Goal: Task Accomplishment & Management: Use online tool/utility

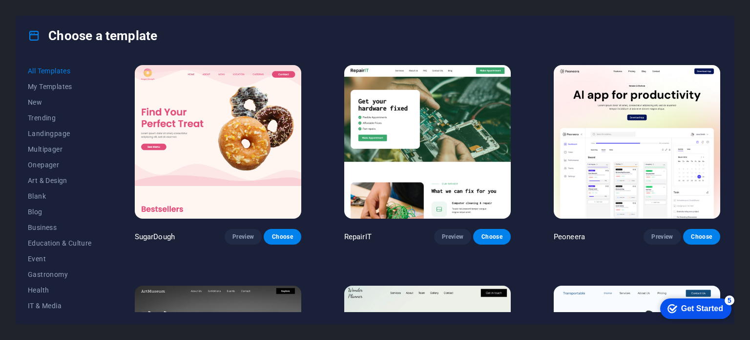
scroll to position [9916, 0]
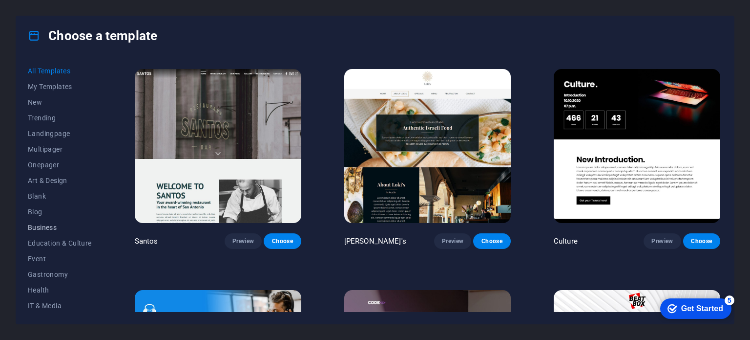
click at [59, 229] on span "Business" at bounding box center [60, 227] width 64 height 8
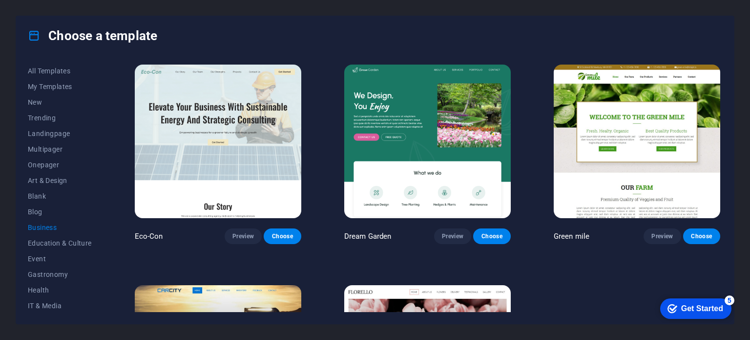
scroll to position [0, 0]
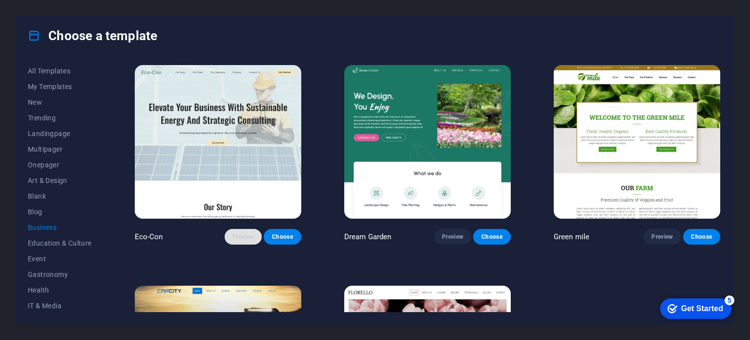
click at [241, 233] on span "Preview" at bounding box center [243, 237] width 21 height 8
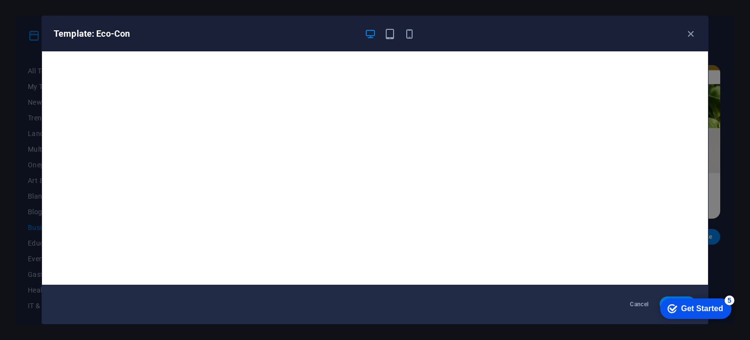
scroll to position [2, 0]
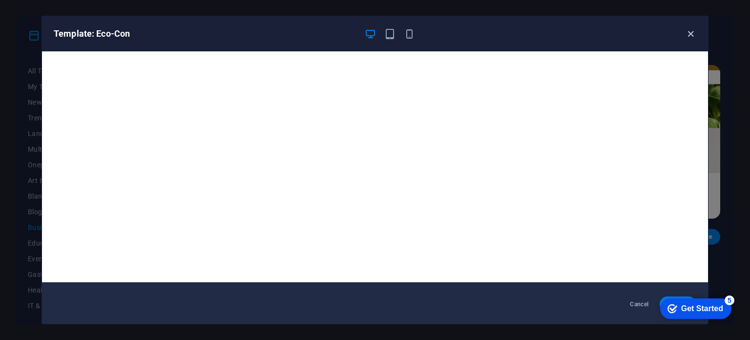
click at [693, 36] on icon "button" at bounding box center [690, 33] width 11 height 11
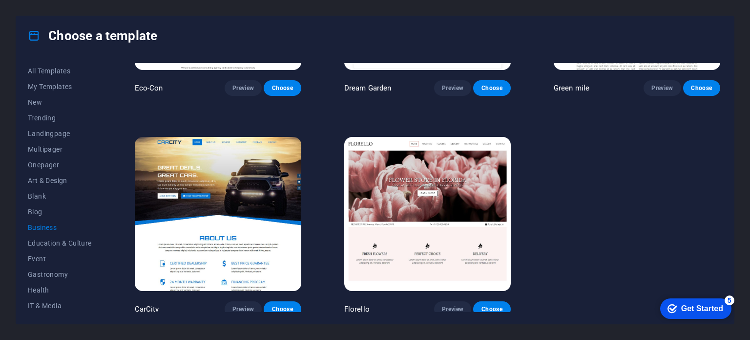
scroll to position [150, 0]
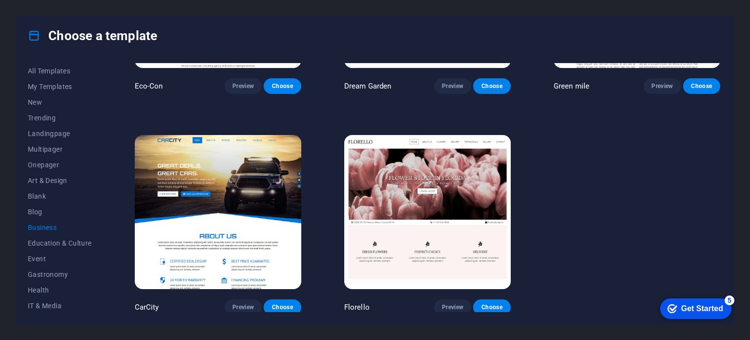
click at [236, 175] on img at bounding box center [218, 211] width 167 height 153
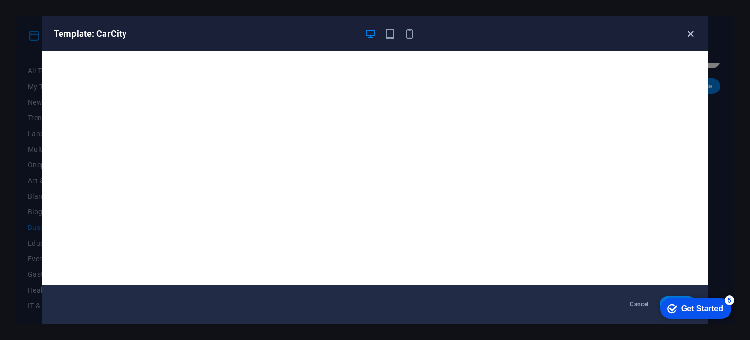
click at [692, 31] on icon "button" at bounding box center [690, 33] width 11 height 11
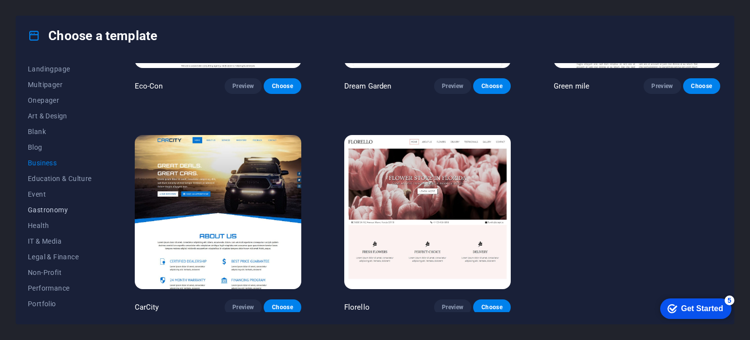
scroll to position [98, 0]
click at [55, 282] on span "Services" at bounding box center [60, 286] width 64 height 8
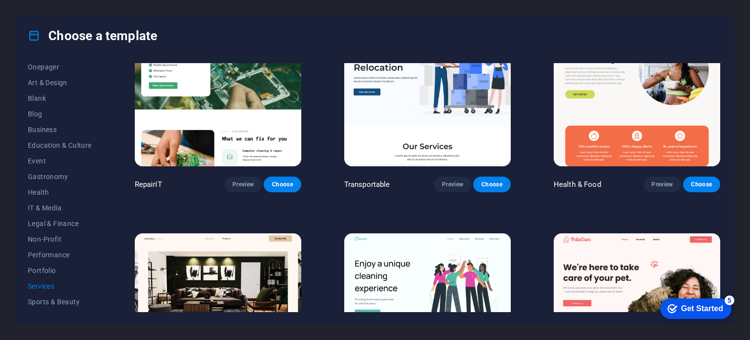
scroll to position [0, 0]
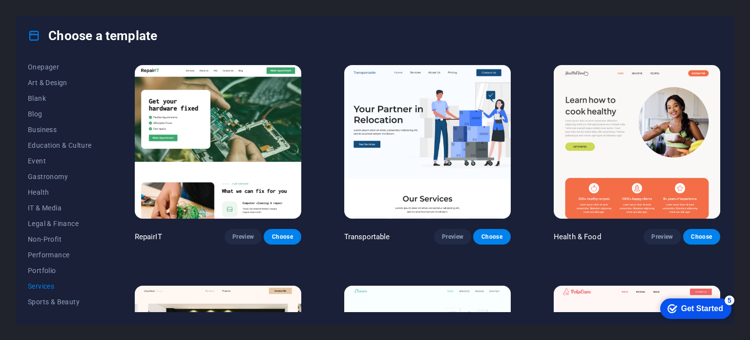
click at [384, 165] on img at bounding box center [427, 141] width 167 height 153
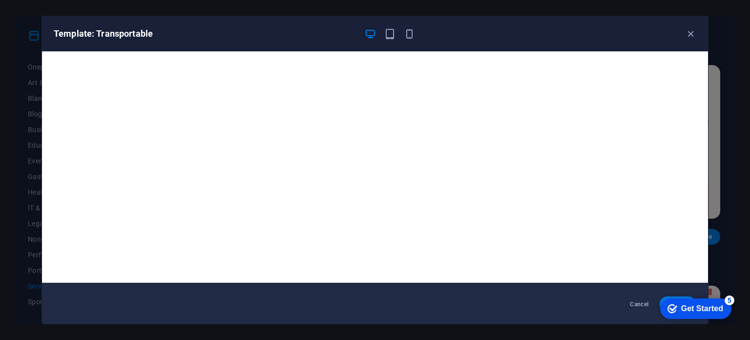
scroll to position [2, 0]
click at [725, 299] on div "5" at bounding box center [730, 300] width 10 height 10
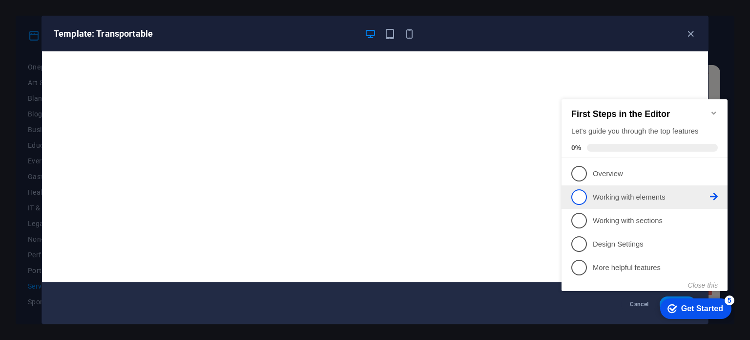
click at [629, 196] on p "Working with elements - incomplete" at bounding box center [651, 197] width 117 height 10
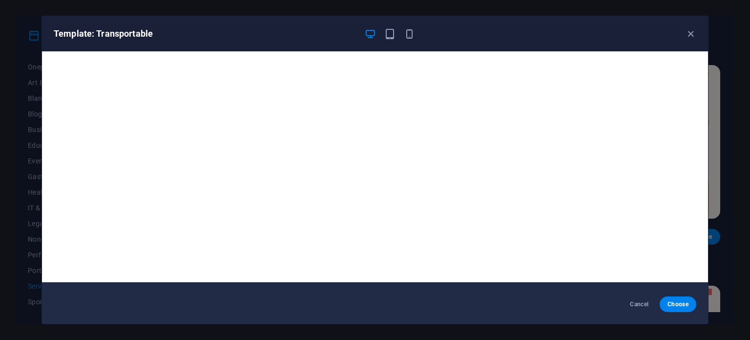
scroll to position [0, 0]
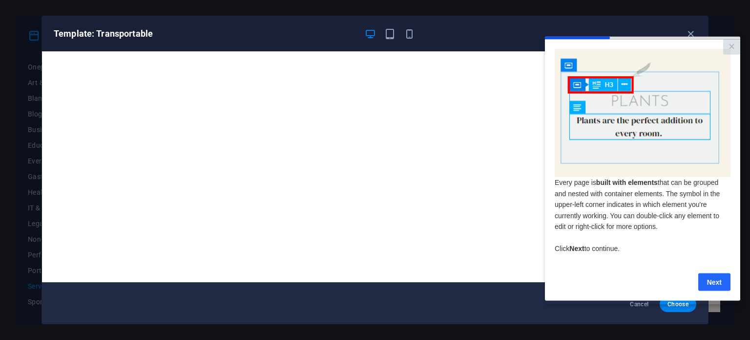
click at [707, 286] on link "Next" at bounding box center [715, 282] width 32 height 18
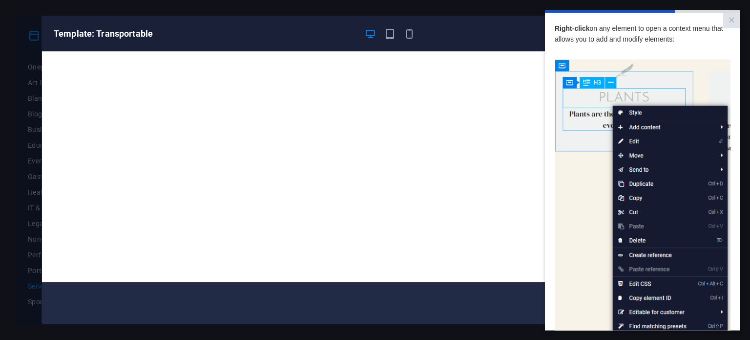
click at [699, 88] on img at bounding box center [643, 197] width 176 height 277
click at [654, 107] on img at bounding box center [643, 197] width 176 height 277
drag, startPoint x: 750, startPoint y: 270, endPoint x: 748, endPoint y: 281, distance: 11.9
click at [750, 277] on div "Template: Transportable Cancel Choose" at bounding box center [375, 170] width 750 height 340
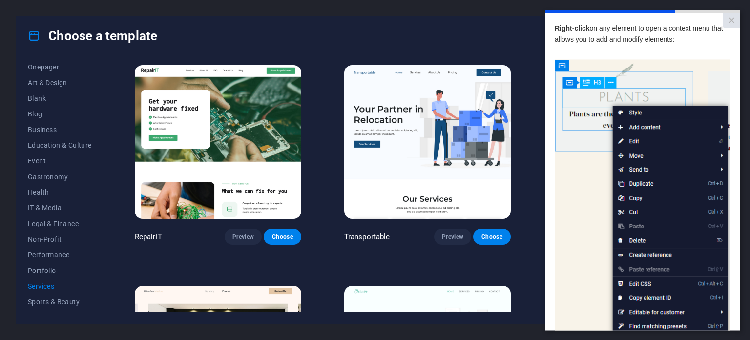
click at [358, 20] on div "Choose a template" at bounding box center [375, 35] width 718 height 39
click at [726, 21] on link "×" at bounding box center [731, 20] width 17 height 15
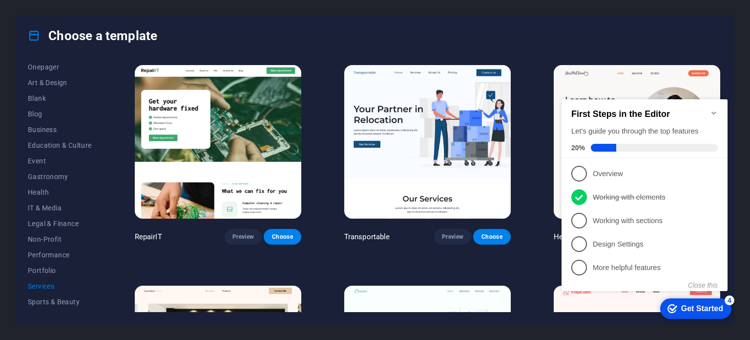
click at [722, 109] on div "First Steps in the Editor Let's guide you through the top features 20%" at bounding box center [645, 128] width 166 height 59
click at [716, 109] on icon "Minimize checklist" at bounding box center [714, 113] width 8 height 8
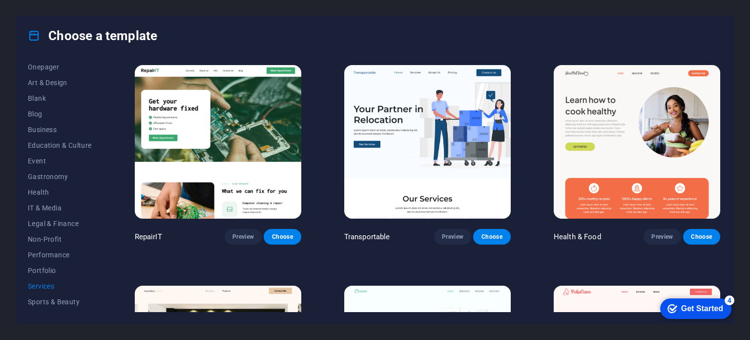
click at [730, 298] on div "4" at bounding box center [730, 300] width 10 height 10
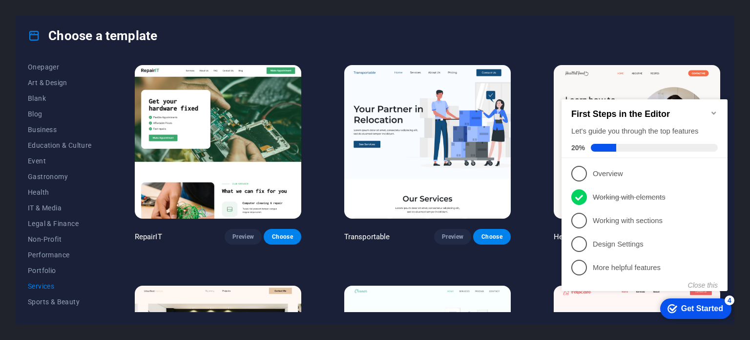
click at [730, 298] on div "4" at bounding box center [730, 300] width 10 height 10
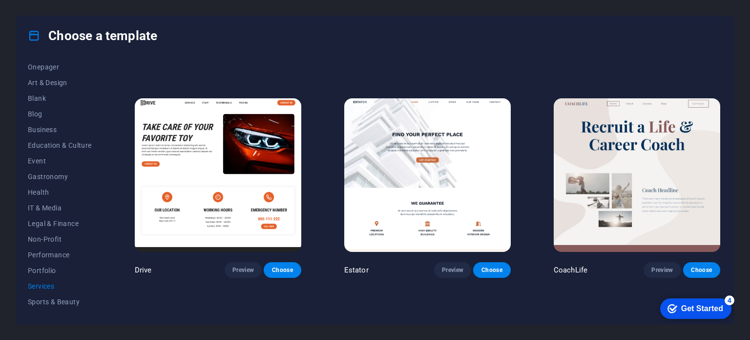
scroll to position [440, 0]
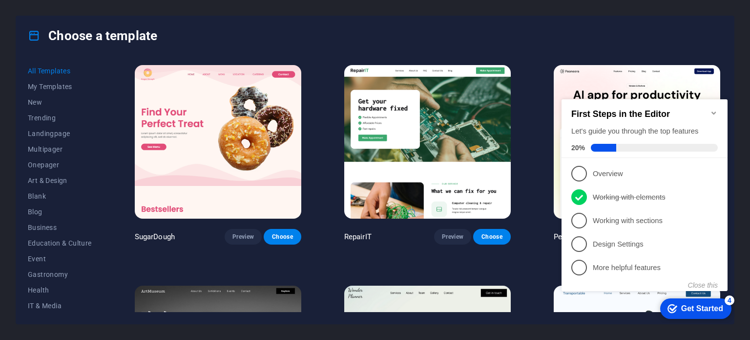
click at [716, 109] on icon "Minimize checklist" at bounding box center [714, 113] width 8 height 8
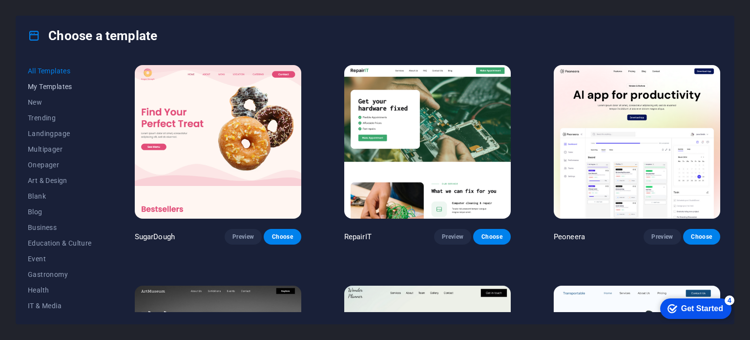
click at [57, 85] on span "My Templates" at bounding box center [60, 87] width 64 height 8
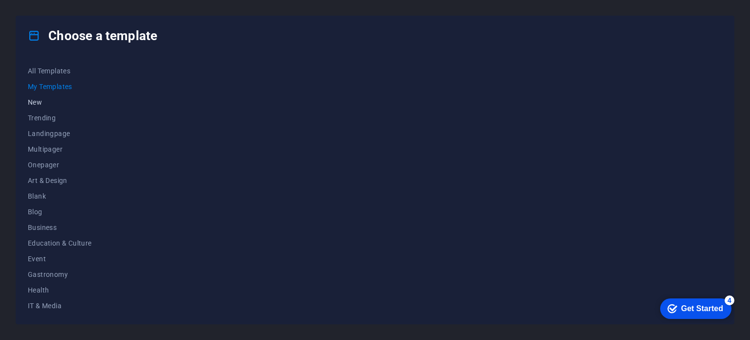
click at [53, 101] on span "New" at bounding box center [60, 102] width 64 height 8
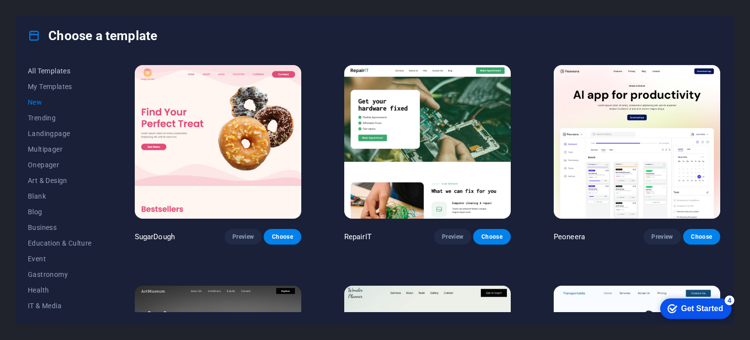
click at [57, 68] on span "All Templates" at bounding box center [60, 71] width 64 height 8
click at [61, 120] on span "Trending" at bounding box center [60, 118] width 64 height 8
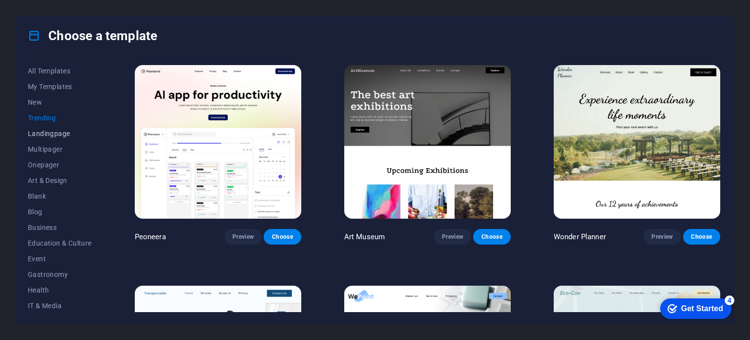
click at [61, 132] on span "Landingpage" at bounding box center [60, 133] width 64 height 8
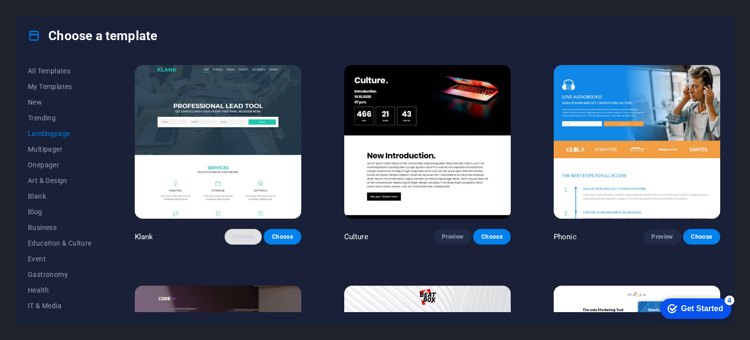
click at [249, 229] on button "Preview" at bounding box center [243, 237] width 37 height 16
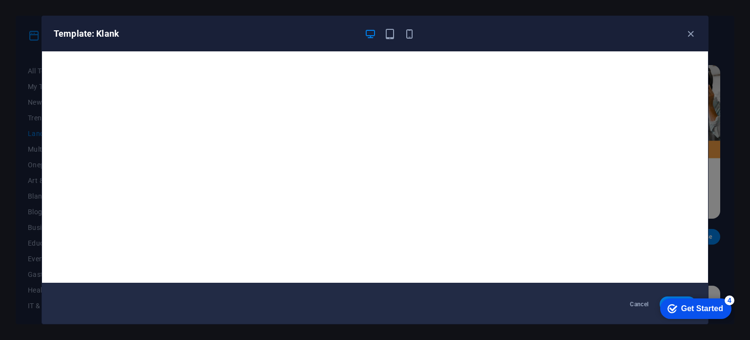
scroll to position [2, 0]
click at [687, 33] on icon "button" at bounding box center [690, 33] width 11 height 11
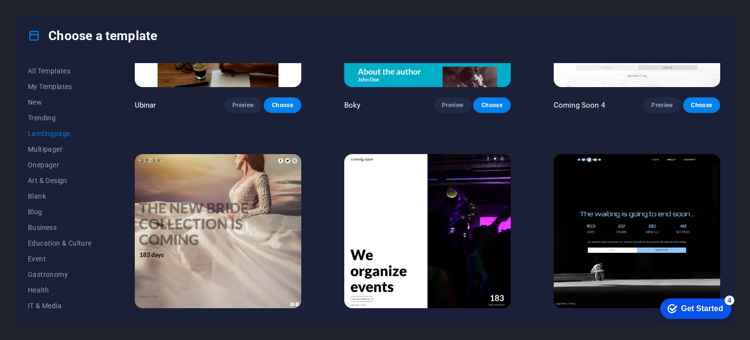
scroll to position [1687, 0]
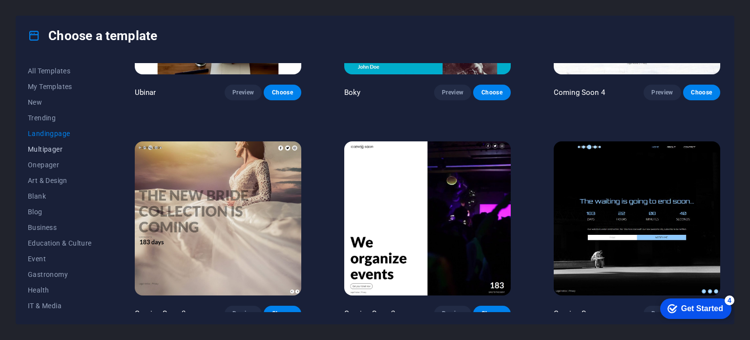
click at [51, 149] on span "Multipager" at bounding box center [60, 149] width 64 height 8
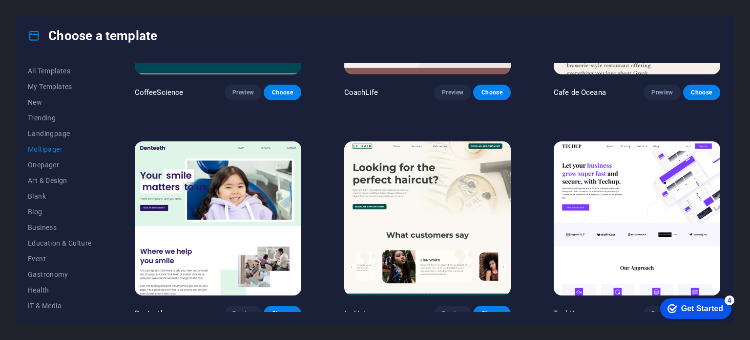
click at [634, 169] on img at bounding box center [637, 217] width 167 height 153
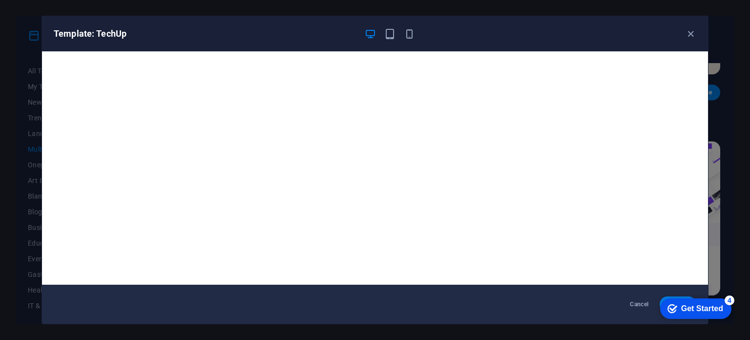
click at [723, 300] on div "checkmark Get Started 4" at bounding box center [695, 308] width 71 height 21
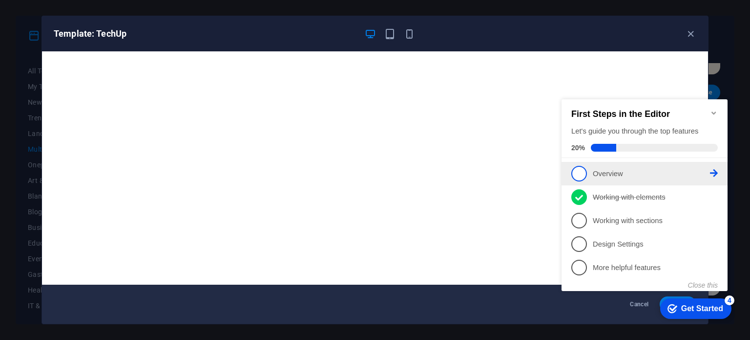
click at [613, 169] on p "Overview - incomplete" at bounding box center [651, 174] width 117 height 10
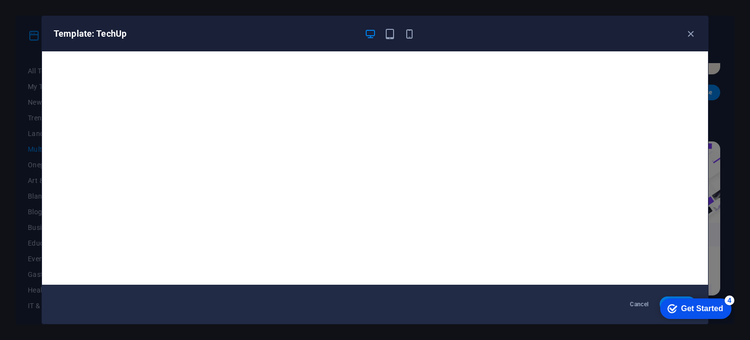
click at [697, 308] on div "Get Started" at bounding box center [702, 308] width 42 height 9
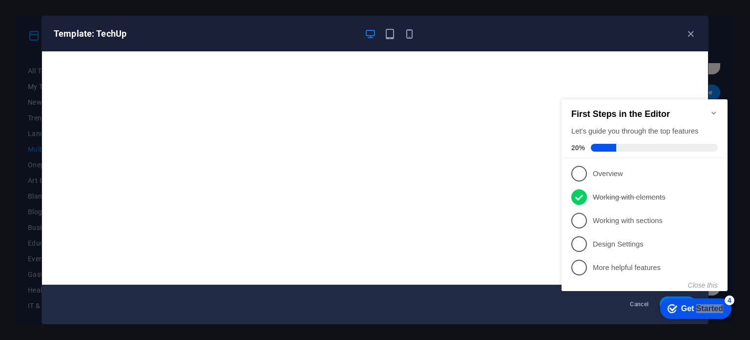
drag, startPoint x: 602, startPoint y: 100, endPoint x: 703, endPoint y: 318, distance: 240.2
click at [714, 322] on div "checkmark Get Started 4 First Steps in the Editor Let's guide you through the t…" at bounding box center [647, 204] width 178 height 238
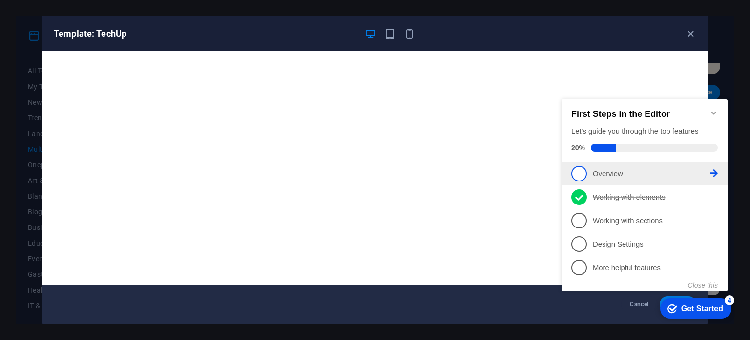
click at [607, 162] on li "1 Overview - incomplete" at bounding box center [645, 173] width 166 height 23
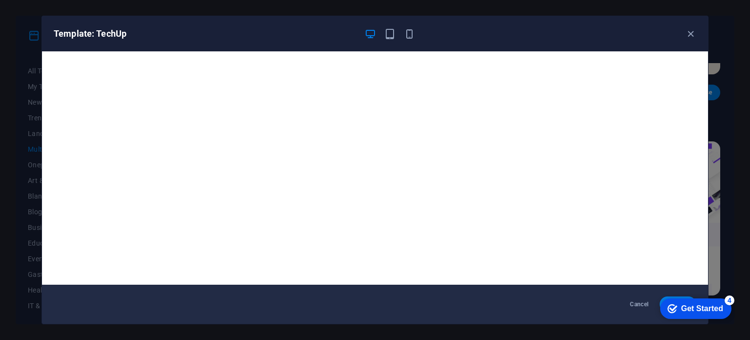
drag, startPoint x: 592, startPoint y: 24, endPoint x: 582, endPoint y: 24, distance: 9.8
click at [582, 24] on div "Template: TechUp" at bounding box center [375, 33] width 666 height 35
click at [685, 33] on span "button" at bounding box center [691, 33] width 12 height 11
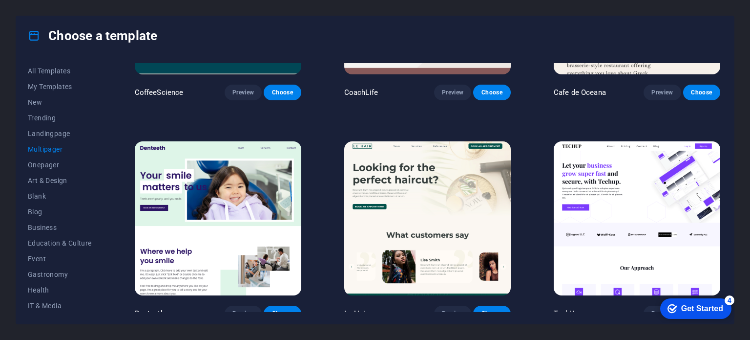
scroll to position [1736, 0]
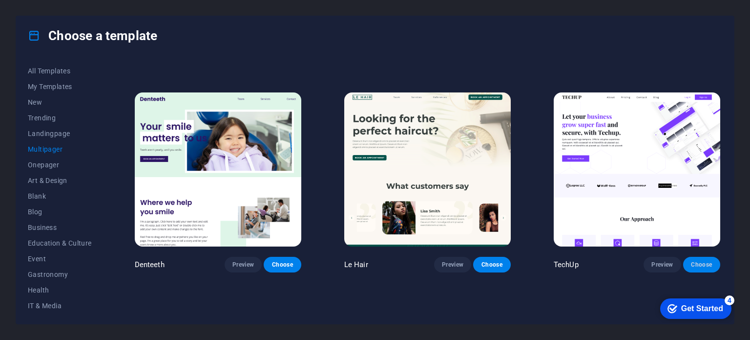
click at [700, 260] on span "Choose" at bounding box center [701, 264] width 21 height 8
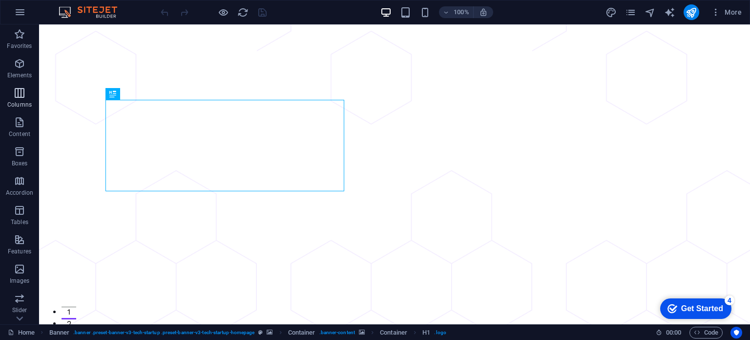
click at [25, 95] on icon "button" at bounding box center [20, 93] width 12 height 12
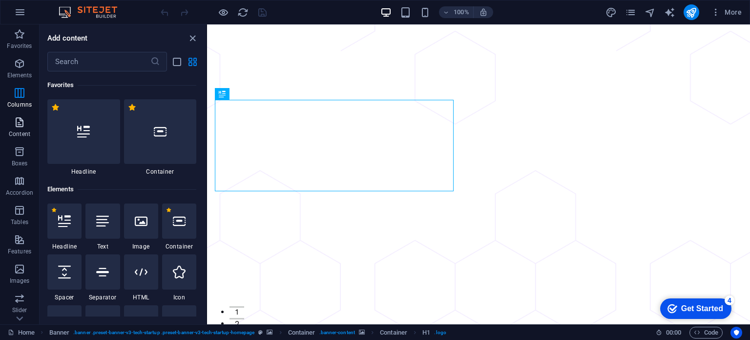
click at [20, 125] on icon "button" at bounding box center [20, 122] width 12 height 12
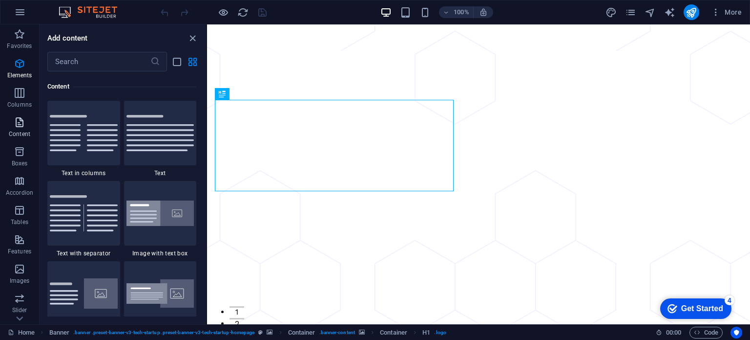
scroll to position [1709, 0]
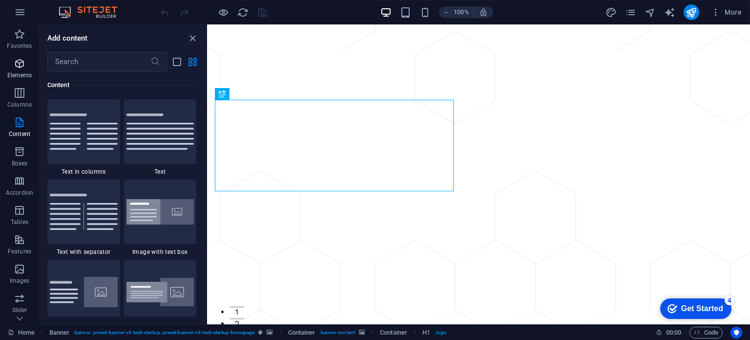
click at [16, 68] on icon "button" at bounding box center [20, 64] width 12 height 12
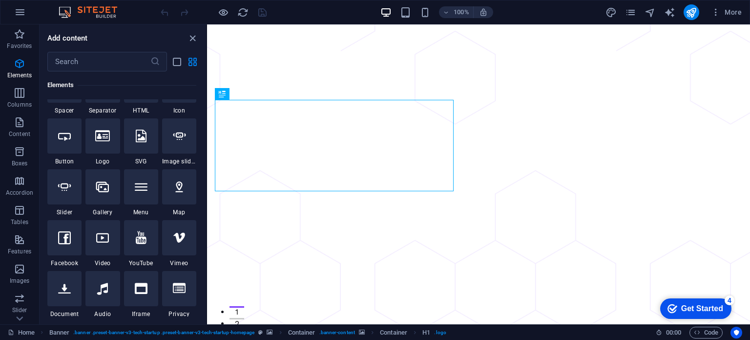
scroll to position [201, 0]
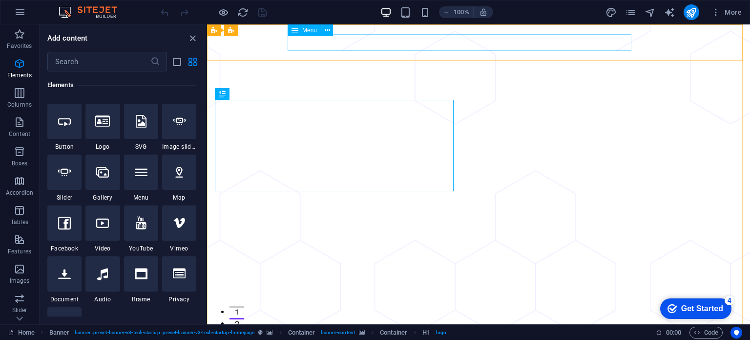
click at [313, 34] on div "Menu" at bounding box center [304, 30] width 33 height 12
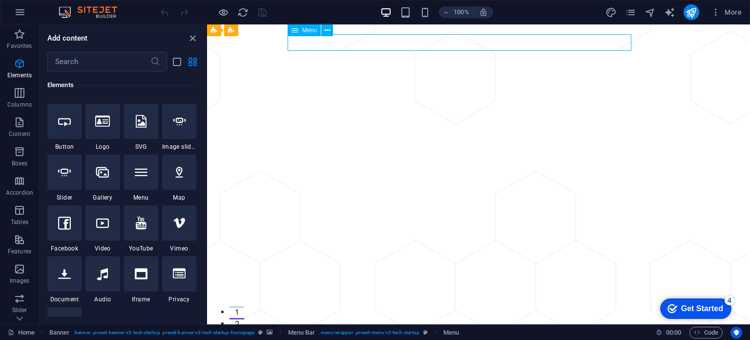
click at [312, 29] on span "Menu" at bounding box center [309, 30] width 15 height 6
select select "1"
select select
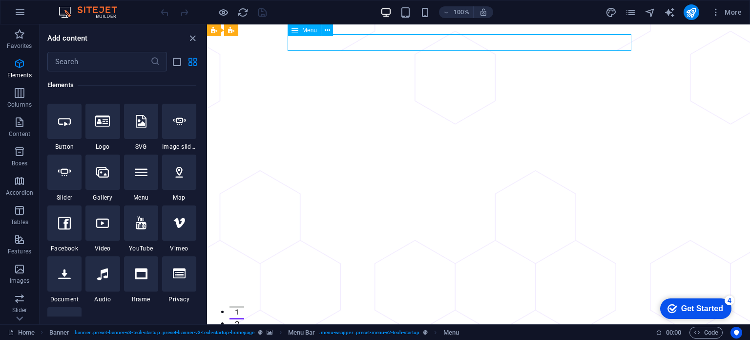
select select "2"
select select
select select "3"
select select
select select "4"
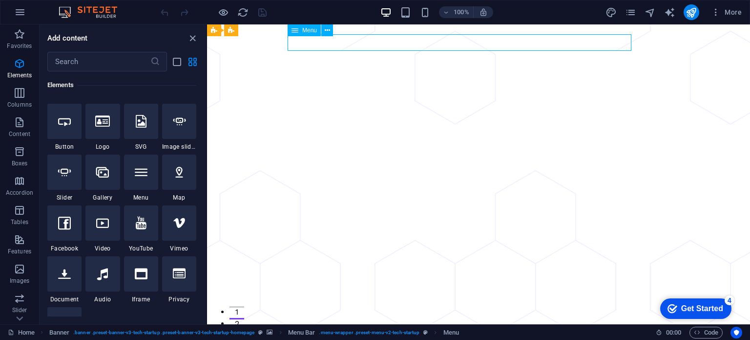
select select
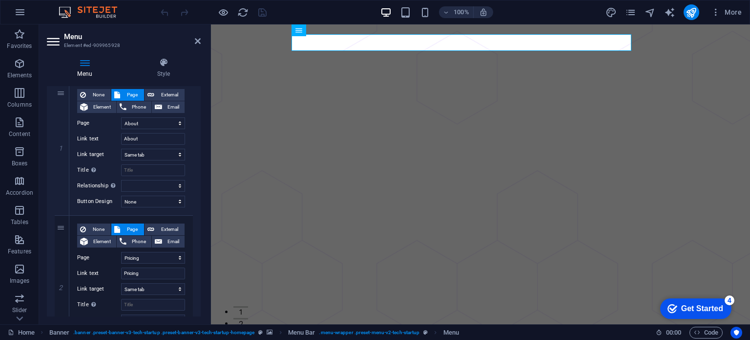
scroll to position [147, 0]
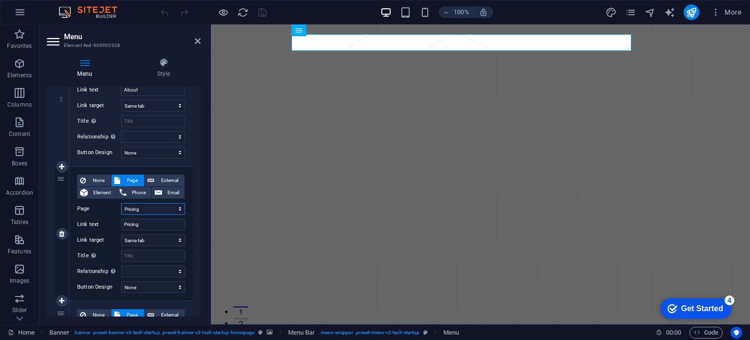
click at [181, 205] on select "Home About Pricing Contact Blog Legal Notice Privacy" at bounding box center [153, 209] width 64 height 12
click at [171, 206] on select "Home About Pricing Contact Blog Legal Notice Privacy" at bounding box center [153, 209] width 64 height 12
click at [175, 235] on select "New tab Same tab Overlay" at bounding box center [153, 240] width 64 height 12
select select "blank"
click at [121, 234] on select "New tab Same tab Overlay" at bounding box center [153, 240] width 64 height 12
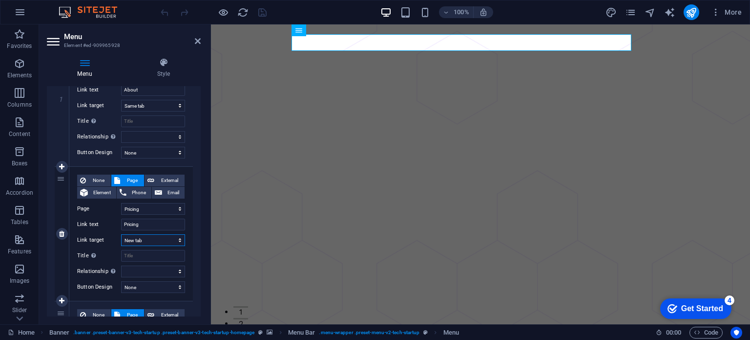
select select
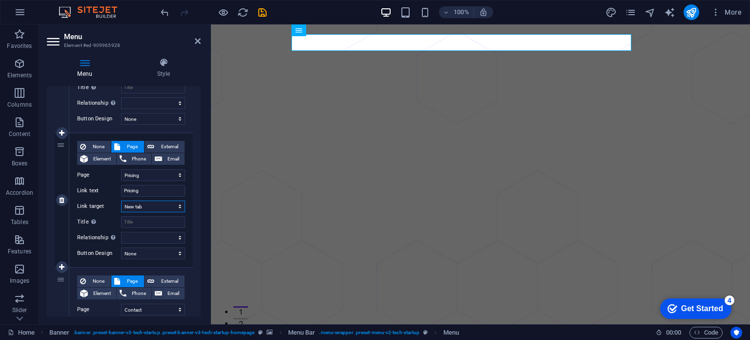
scroll to position [195, 0]
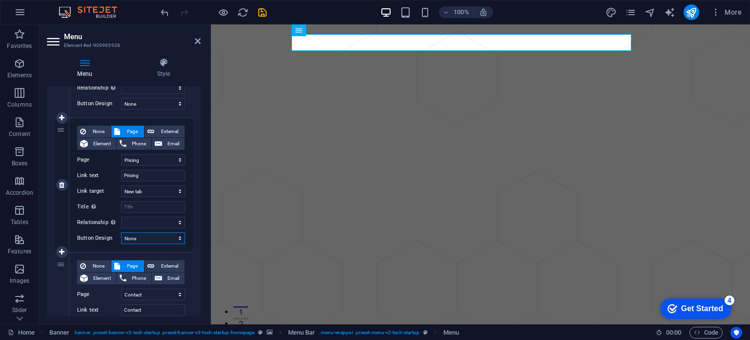
click at [178, 237] on select "None Default Primary Secondary" at bounding box center [153, 238] width 64 height 12
click at [193, 61] on icon at bounding box center [164, 63] width 74 height 10
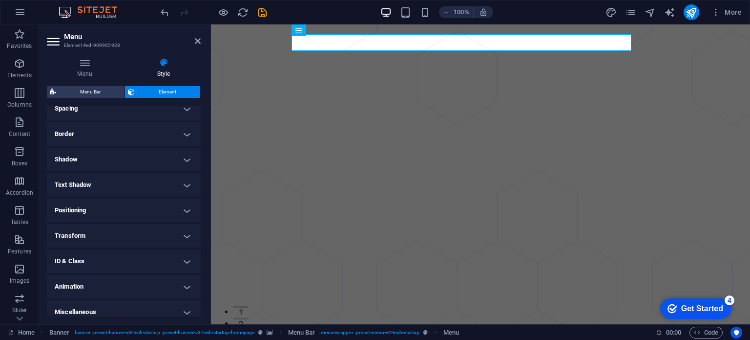
scroll to position [202, 0]
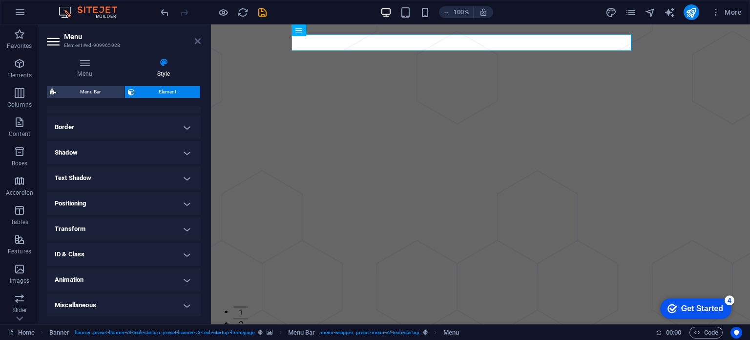
click at [197, 40] on icon at bounding box center [198, 41] width 6 height 8
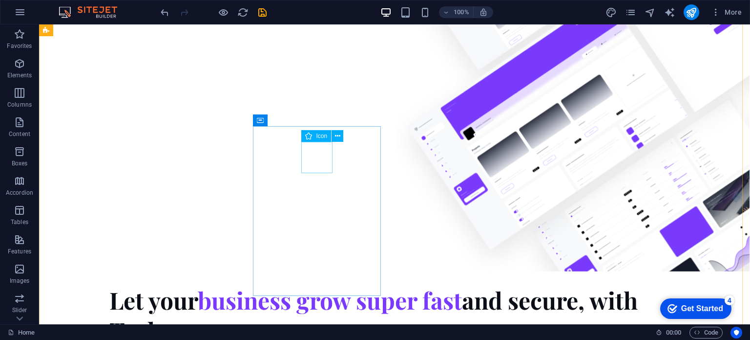
scroll to position [488, 0]
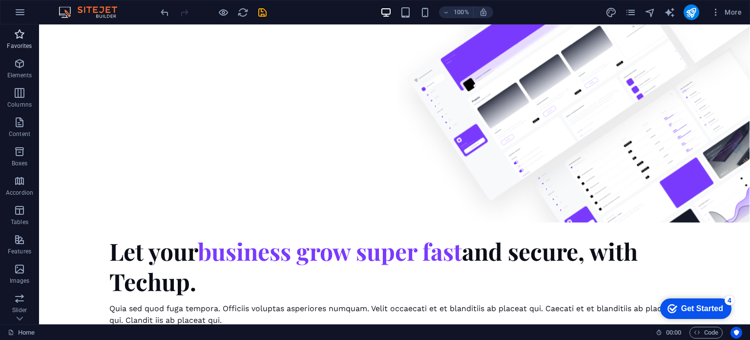
click at [23, 40] on icon "button" at bounding box center [20, 34] width 12 height 12
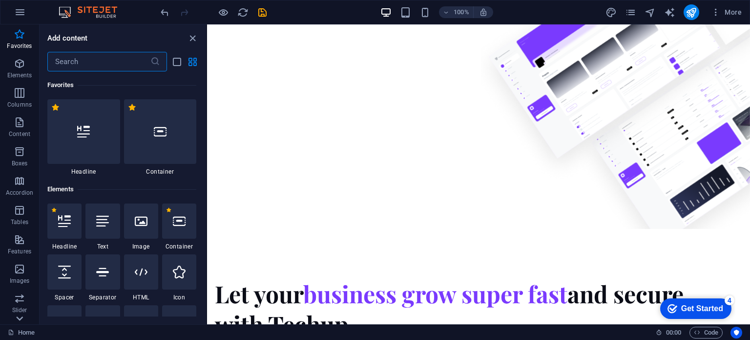
click at [20, 321] on icon at bounding box center [20, 318] width 14 height 14
click at [20, 213] on icon "button" at bounding box center [20, 217] width 12 height 12
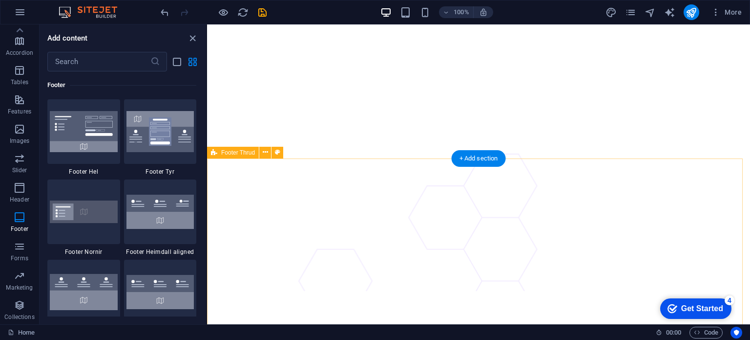
scroll to position [3813, 0]
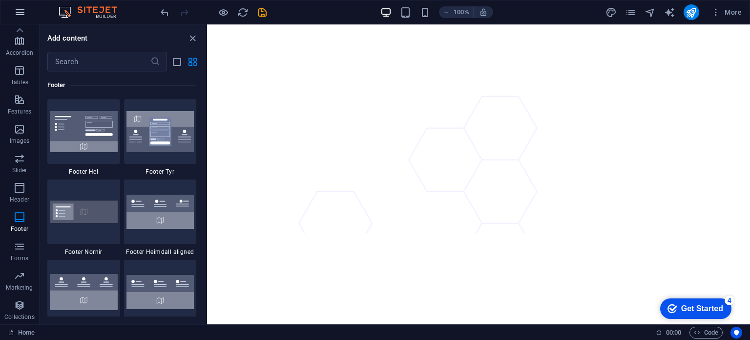
click at [13, 11] on button "button" at bounding box center [19, 11] width 23 height 23
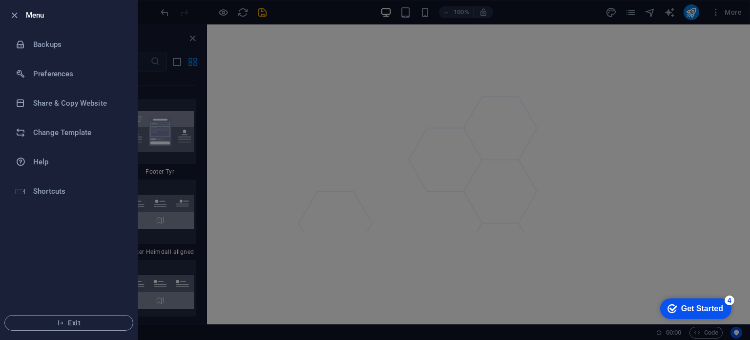
click at [340, 115] on div at bounding box center [375, 170] width 750 height 340
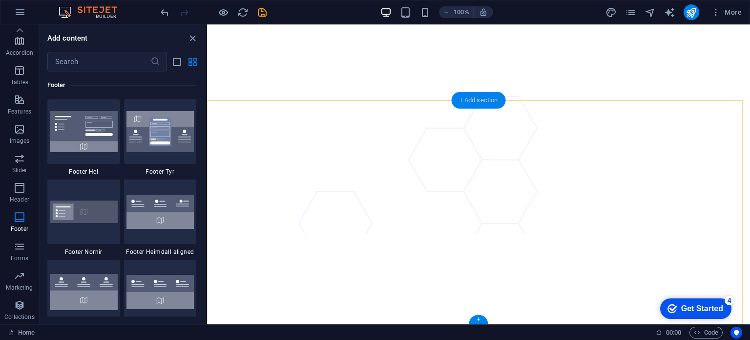
click at [493, 100] on div "+ Add section" at bounding box center [479, 100] width 54 height 17
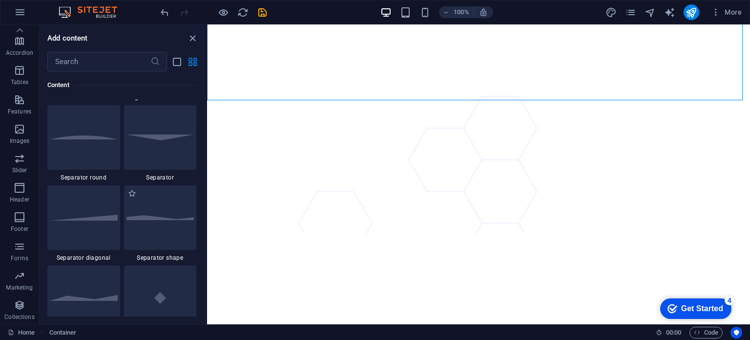
scroll to position [2295, 0]
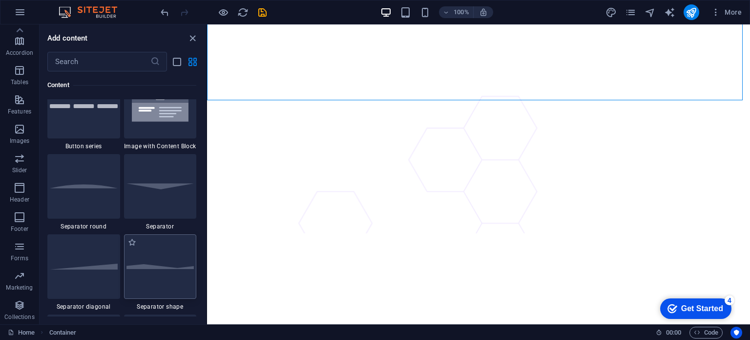
click at [149, 249] on div at bounding box center [160, 266] width 73 height 64
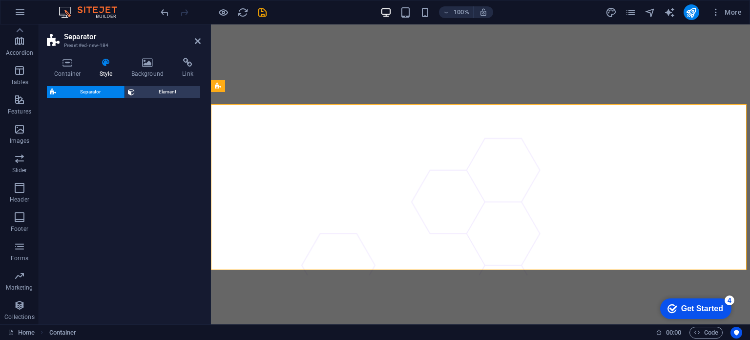
select select "polygon1"
select select "rem"
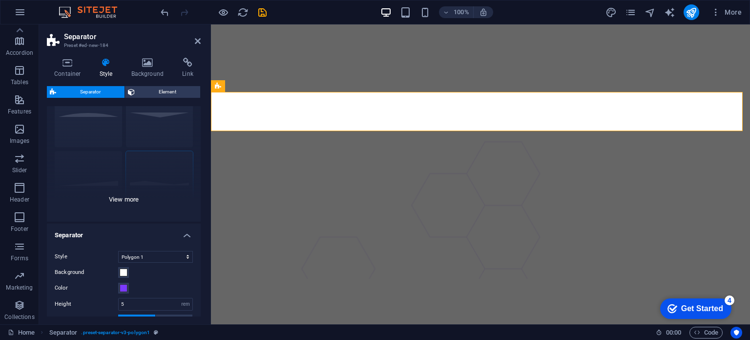
scroll to position [98, 0]
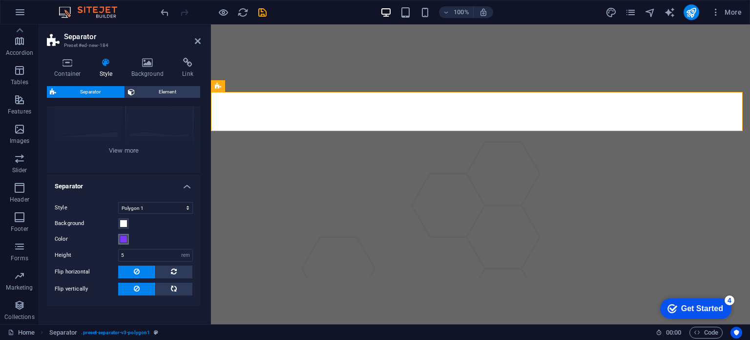
click at [120, 238] on span at bounding box center [124, 239] width 8 height 8
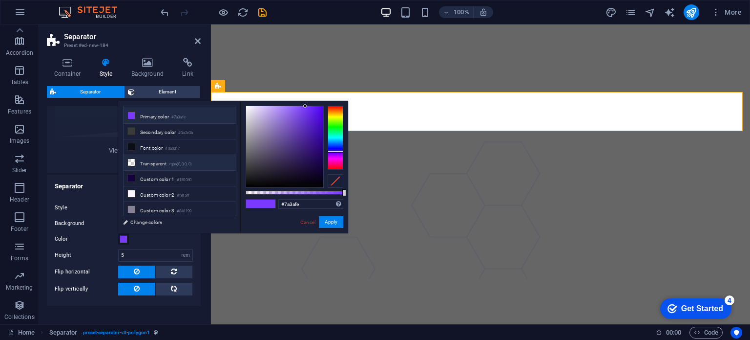
scroll to position [25, 0]
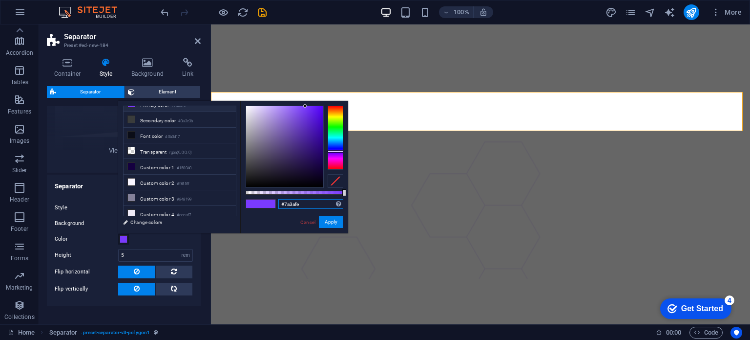
click at [309, 206] on input "#7a3afe" at bounding box center [310, 204] width 65 height 10
drag, startPoint x: 309, startPoint y: 206, endPoint x: 273, endPoint y: 206, distance: 36.6
click at [273, 206] on div "#7a3afe Supported formats #0852ed rgb(8, 82, 237) rgba(8, 82, 237, 90%) hsv(221…" at bounding box center [294, 238] width 108 height 274
paste input "ef5926"
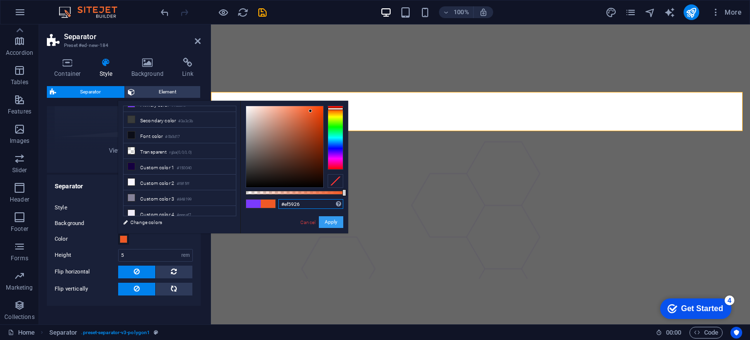
type input "#ef5926"
click at [338, 222] on button "Apply" at bounding box center [331, 222] width 24 height 12
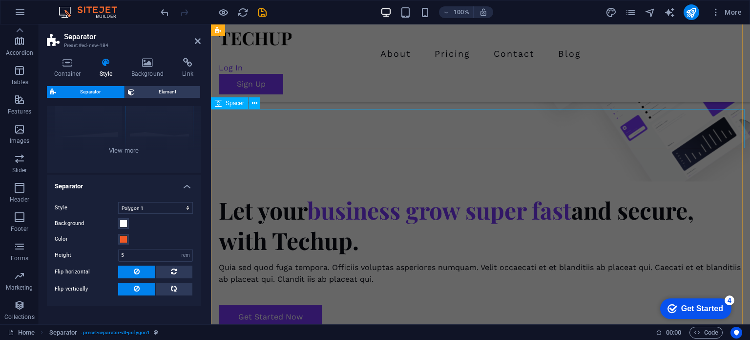
scroll to position [0, 0]
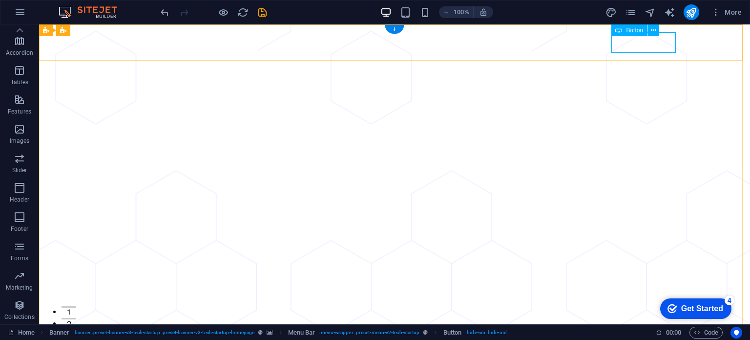
click at [654, 31] on icon at bounding box center [653, 30] width 5 height 10
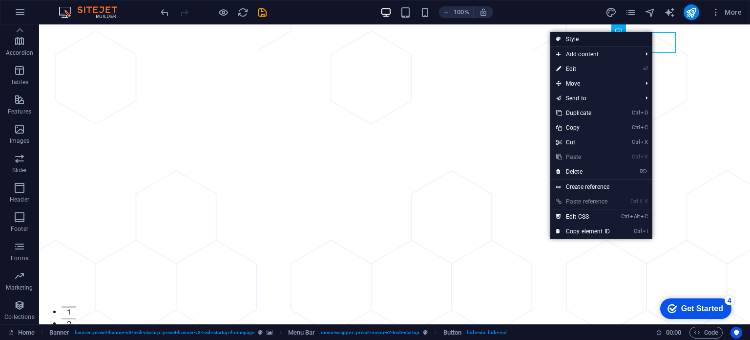
click at [598, 32] on link "Style" at bounding box center [602, 39] width 102 height 15
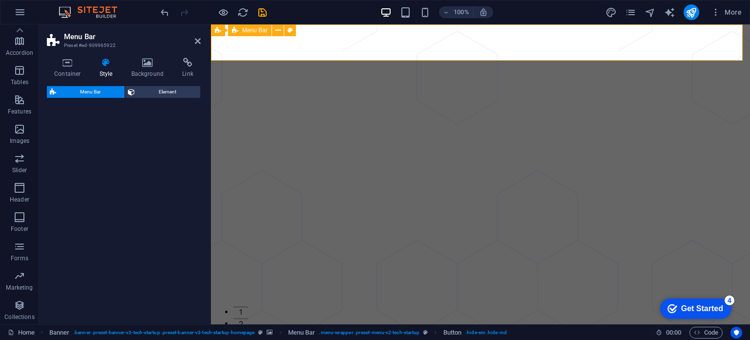
select select "rem"
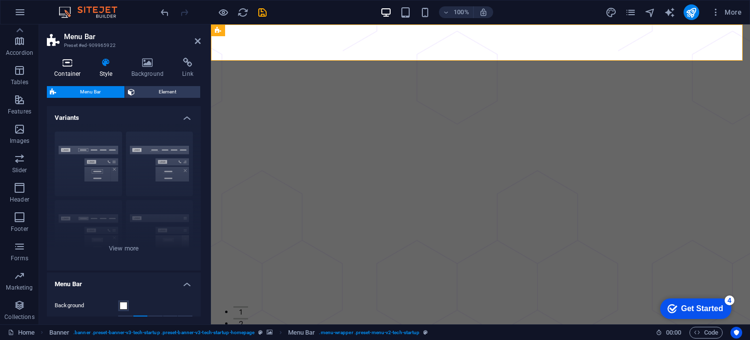
click at [67, 67] on icon at bounding box center [68, 63] width 42 height 10
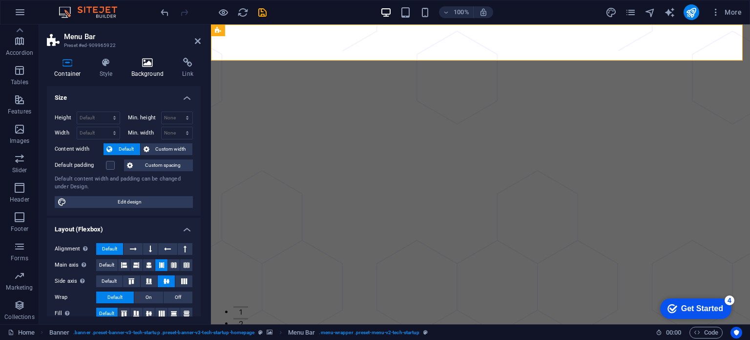
click at [137, 64] on icon at bounding box center [147, 63] width 47 height 10
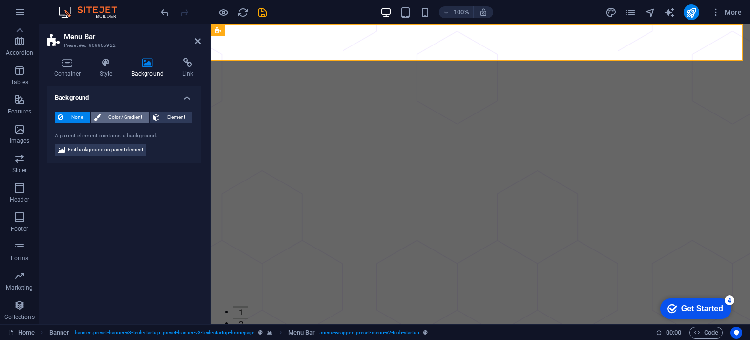
click at [142, 119] on span "Color / Gradient" at bounding box center [125, 117] width 43 height 12
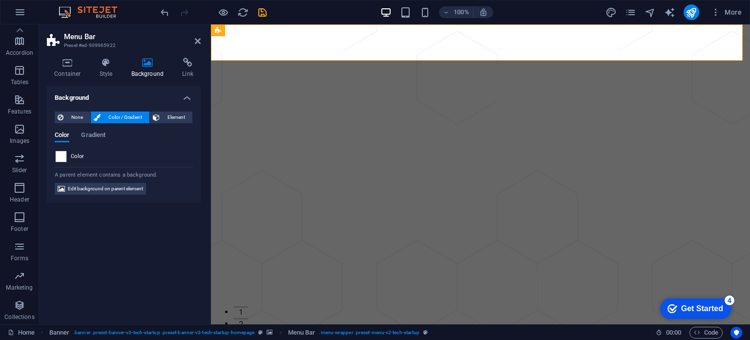
click at [65, 158] on span at bounding box center [61, 156] width 11 height 11
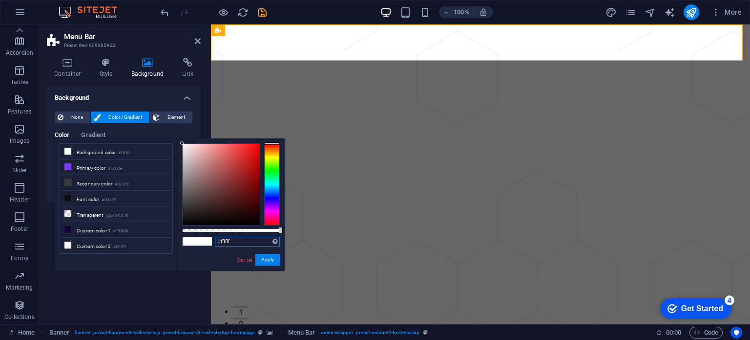
click at [236, 238] on input "#ffffff" at bounding box center [247, 241] width 65 height 10
drag, startPoint x: 243, startPoint y: 239, endPoint x: 207, endPoint y: 238, distance: 36.2
click at [207, 238] on div "#ffffff Supported formats #0852ed rgb(8, 82, 237) rgba(8, 82, 237, 90%) hsv(221…" at bounding box center [231, 275] width 108 height 274
paste input "ef5926"
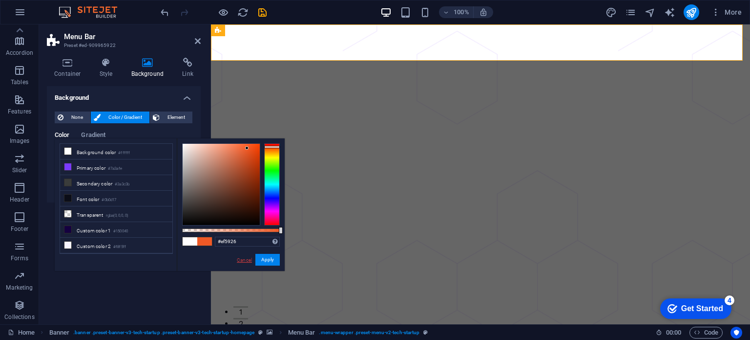
click at [249, 259] on link "Cancel" at bounding box center [244, 259] width 17 height 7
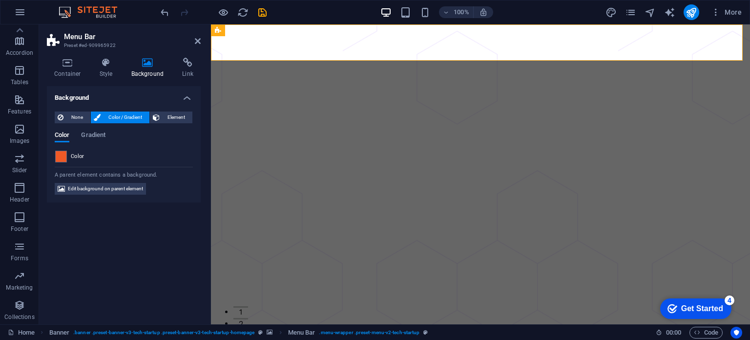
click at [71, 155] on span "Color" at bounding box center [78, 156] width 14 height 8
click at [64, 156] on span at bounding box center [61, 156] width 11 height 11
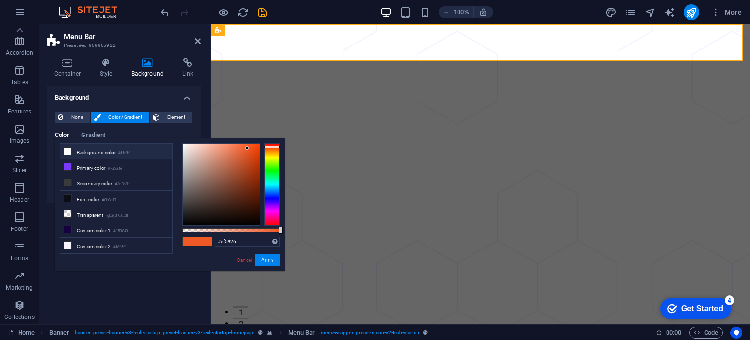
click at [86, 150] on li "Background color #ffffff" at bounding box center [116, 152] width 112 height 16
type input "#ffffff"
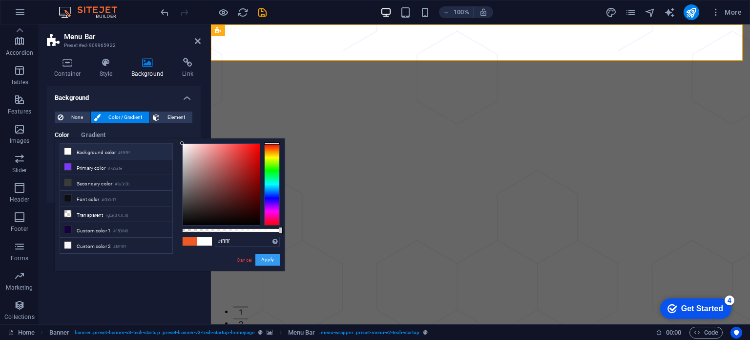
click at [268, 260] on button "Apply" at bounding box center [267, 260] width 24 height 12
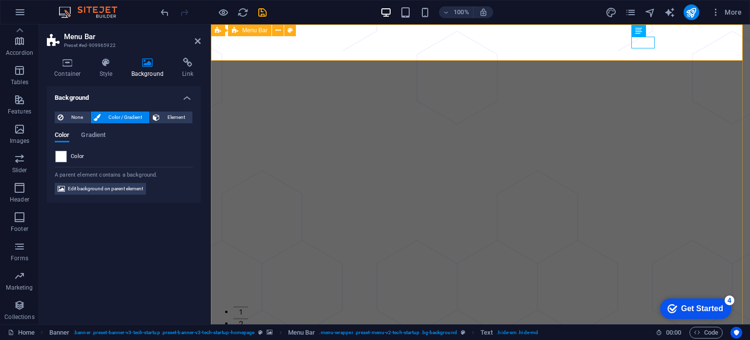
click at [665, 32] on icon at bounding box center [667, 30] width 5 height 10
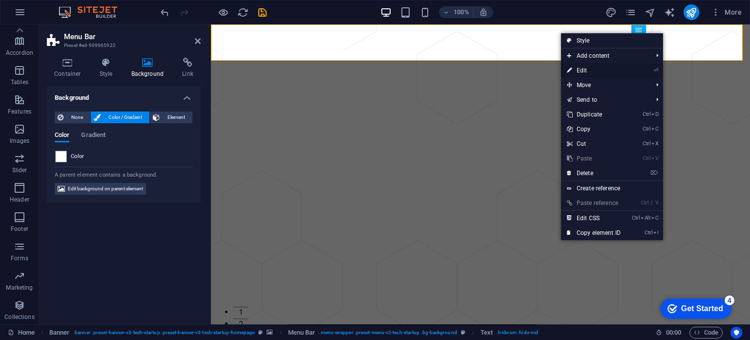
click at [596, 67] on link "⏎ Edit" at bounding box center [593, 70] width 65 height 15
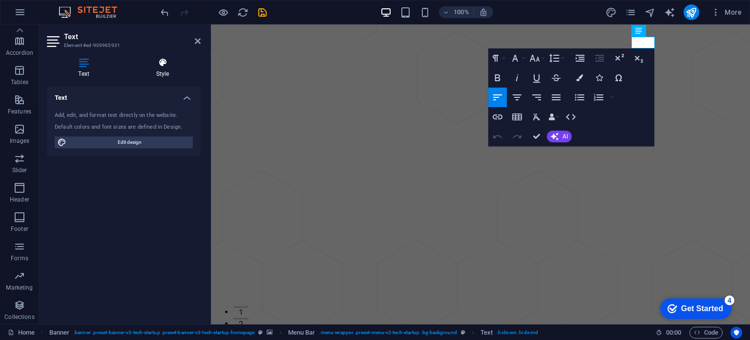
click at [174, 70] on h4 "Style" at bounding box center [163, 68] width 76 height 21
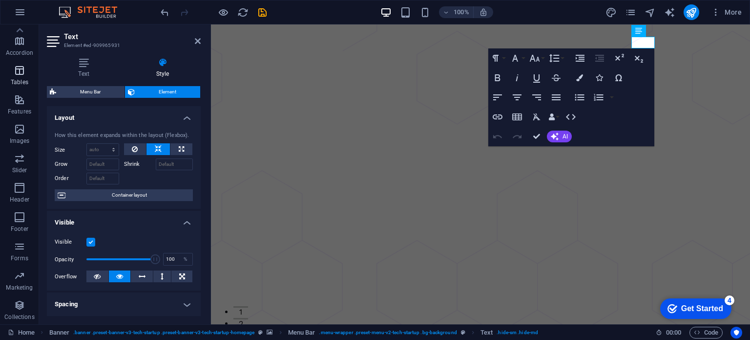
click at [27, 73] on span "Tables" at bounding box center [19, 75] width 39 height 23
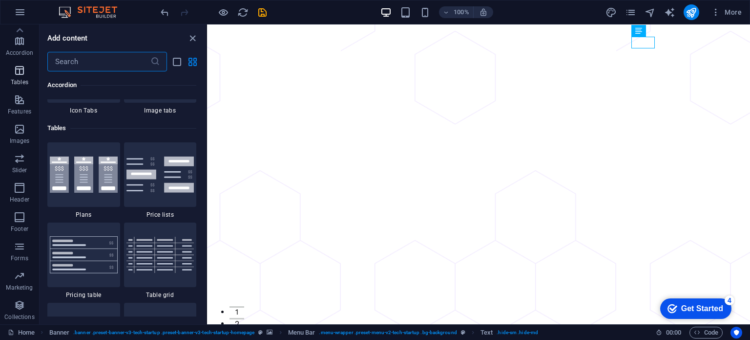
scroll to position [3383, 0]
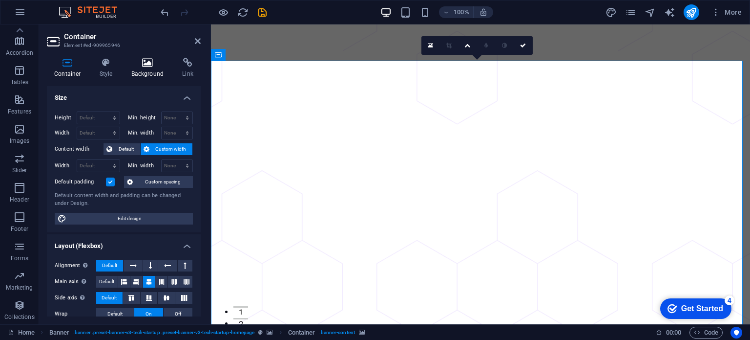
click at [146, 59] on icon at bounding box center [147, 63] width 47 height 10
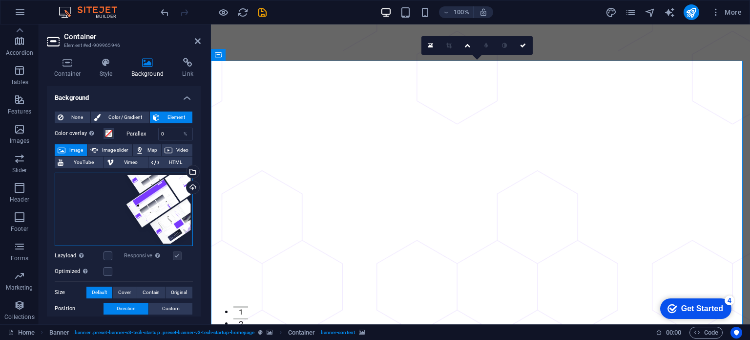
click at [174, 199] on div "Drag files here, click to choose files or select files from Files or our free s…" at bounding box center [124, 208] width 138 height 73
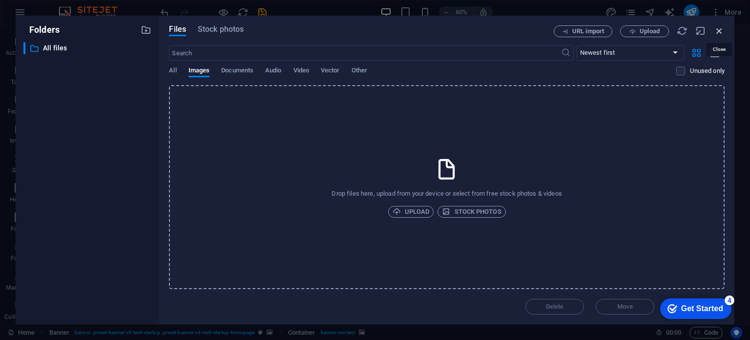
click at [719, 31] on icon "button" at bounding box center [719, 30] width 11 height 11
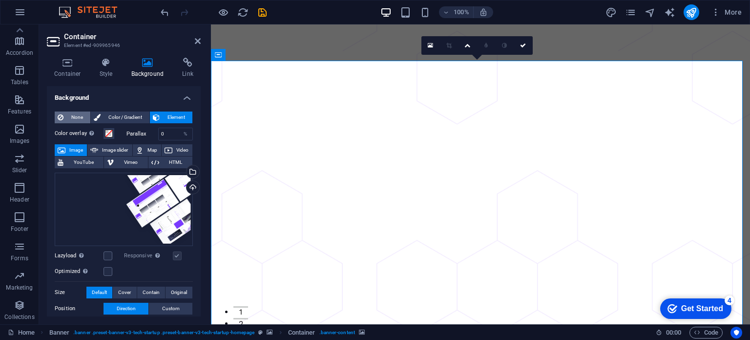
click at [74, 117] on span "None" at bounding box center [76, 117] width 21 height 12
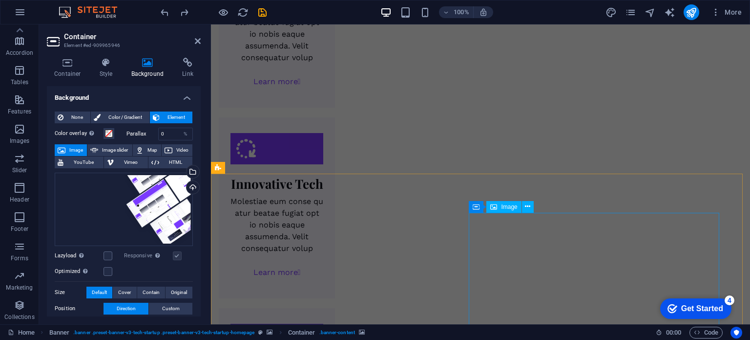
scroll to position [1759, 0]
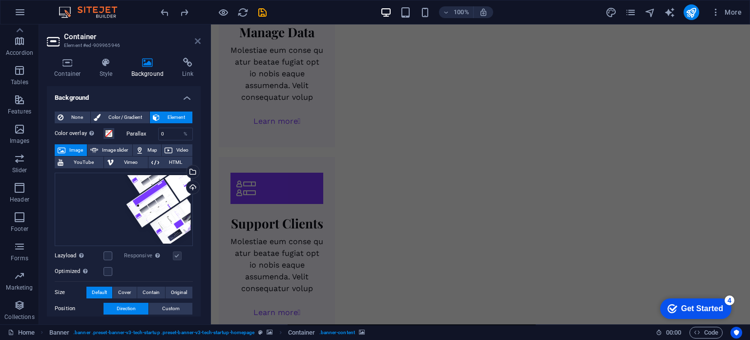
click at [195, 39] on icon at bounding box center [198, 41] width 6 height 8
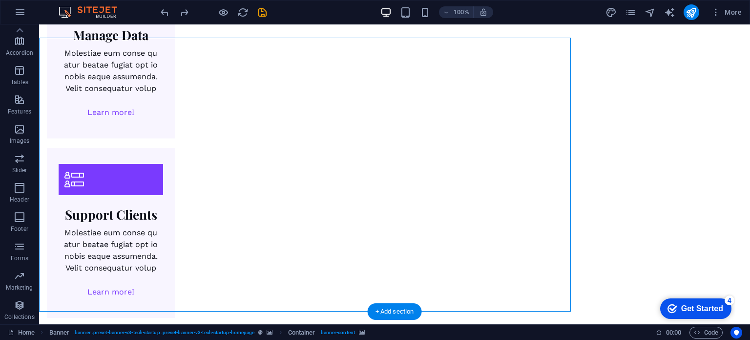
scroll to position [22, 0]
